Goal: Information Seeking & Learning: Learn about a topic

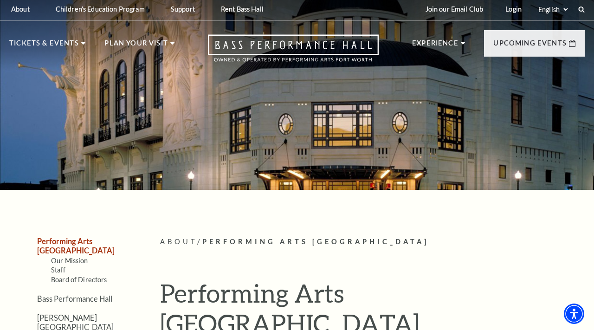
scroll to position [1, 0]
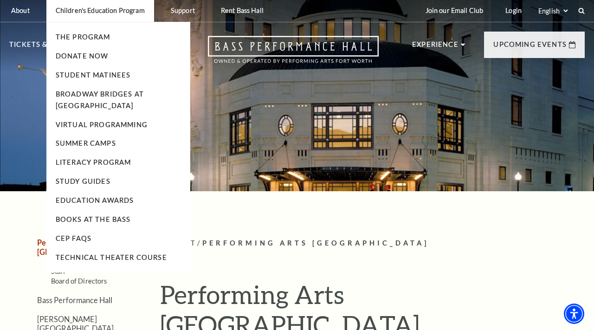
click at [126, 18] on li "Children's Education Program The Program Donate Now Student Matinees Broadway B…" at bounding box center [100, 10] width 108 height 23
click at [110, 72] on link "Student Matinees" at bounding box center [93, 75] width 75 height 8
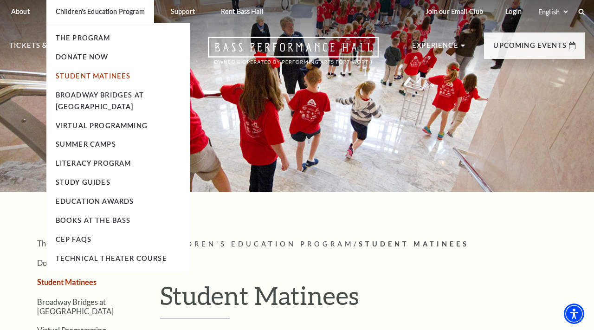
click at [114, 77] on link "Student Matinees" at bounding box center [93, 76] width 75 height 8
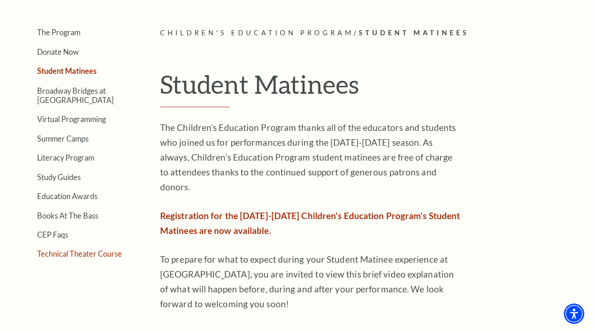
scroll to position [207, 0]
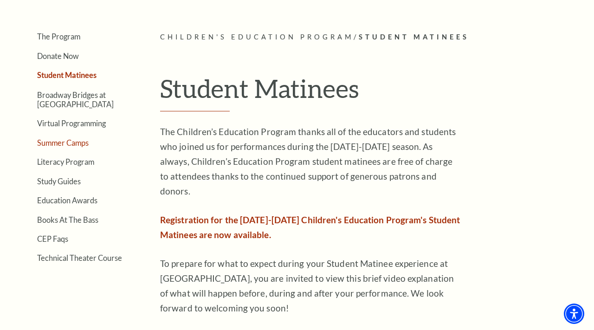
click at [69, 146] on link "Summer Camps" at bounding box center [62, 142] width 51 height 9
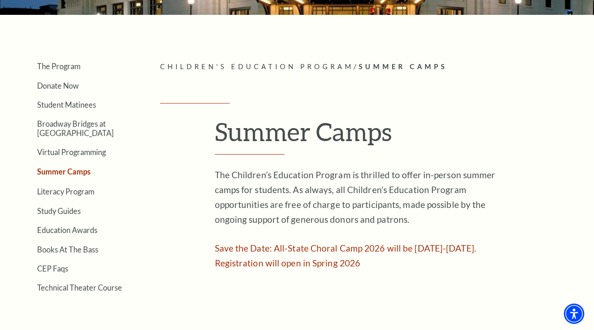
scroll to position [176, 0]
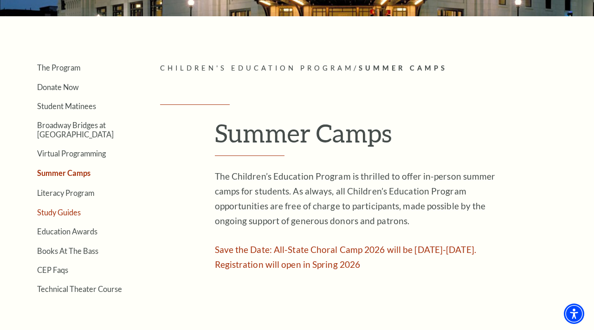
click at [56, 212] on link "Study Guides" at bounding box center [59, 212] width 44 height 9
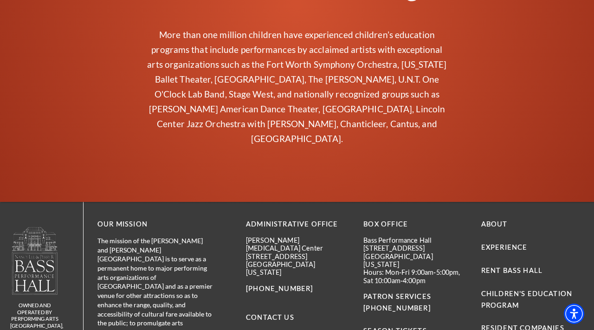
scroll to position [2245, 0]
